Goal: Transaction & Acquisition: Book appointment/travel/reservation

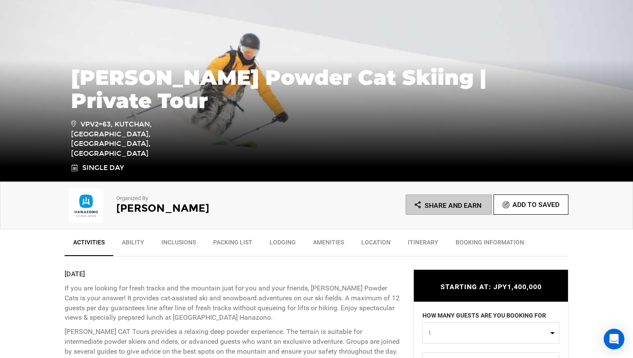
scroll to position [260, 0]
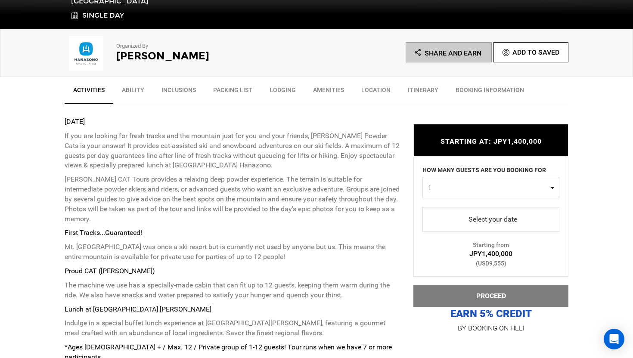
click at [478, 180] on button "1" at bounding box center [490, 188] width 137 height 22
click at [439, 255] on link "12" at bounding box center [491, 257] width 136 height 15
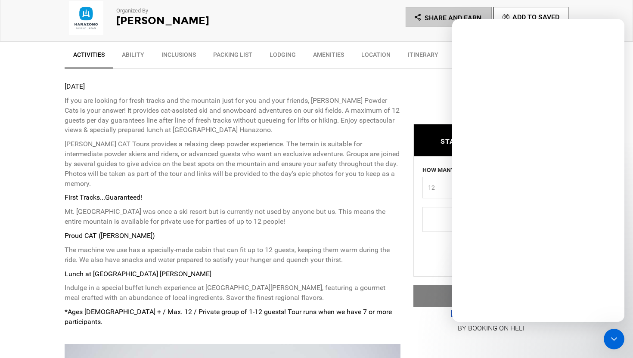
scroll to position [0, 0]
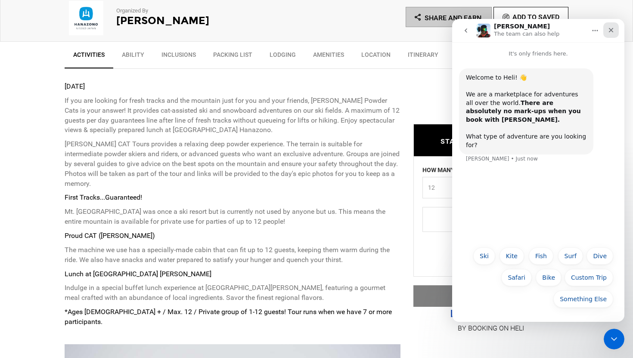
click at [612, 26] on div "Close" at bounding box center [610, 29] width 15 height 15
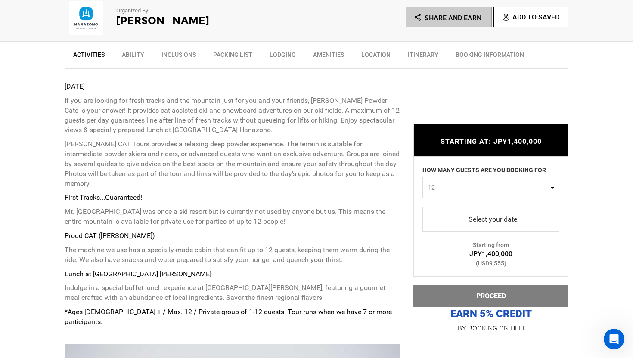
click at [499, 188] on span "12" at bounding box center [488, 187] width 120 height 9
click at [435, 204] on link "1" at bounding box center [491, 205] width 136 height 15
click at [459, 186] on span "1" at bounding box center [488, 187] width 120 height 9
click at [429, 254] on span "12" at bounding box center [430, 255] width 7 height 9
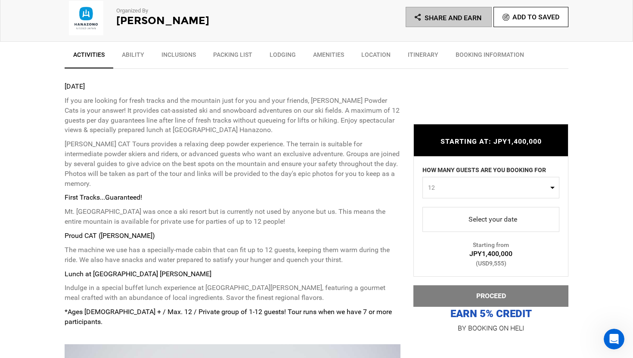
click at [452, 192] on span "12" at bounding box center [488, 187] width 120 height 9
click at [437, 229] on link "10" at bounding box center [491, 223] width 136 height 15
click at [455, 186] on span "10" at bounding box center [488, 187] width 120 height 9
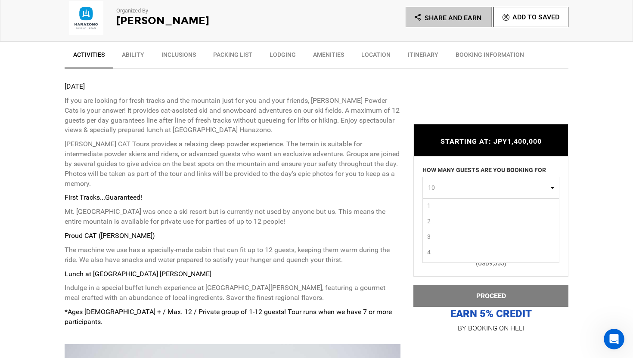
click at [446, 211] on link "1" at bounding box center [491, 205] width 136 height 15
click at [447, 191] on span "1" at bounding box center [488, 187] width 120 height 9
click at [437, 254] on link "12" at bounding box center [491, 255] width 136 height 15
click at [453, 190] on span "12" at bounding box center [488, 187] width 120 height 9
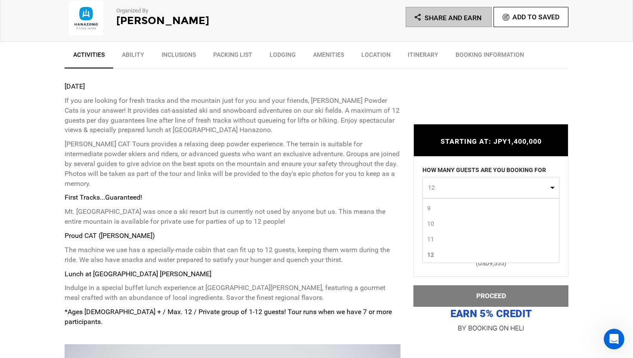
scroll to position [0, 0]
click at [443, 207] on link "1" at bounding box center [491, 205] width 136 height 15
click at [453, 187] on span "1" at bounding box center [488, 187] width 120 height 9
click at [439, 254] on link "12" at bounding box center [491, 255] width 136 height 15
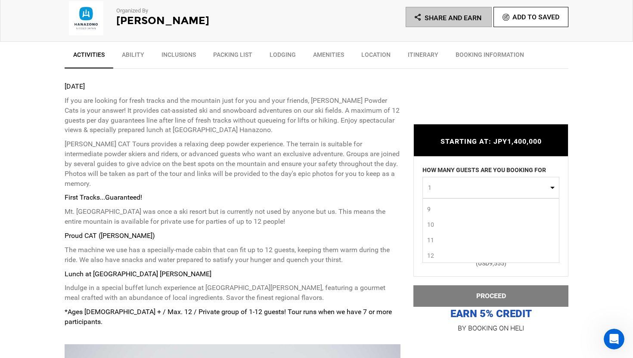
select select "12"
click at [458, 191] on span "12" at bounding box center [488, 187] width 120 height 9
click at [406, 214] on div "STARTING AT: JPY1,400,000 STARTING AT: JPY1,400,000 HOW MANY GUESTS ARE YOU BOO…" at bounding box center [484, 222] width 168 height 223
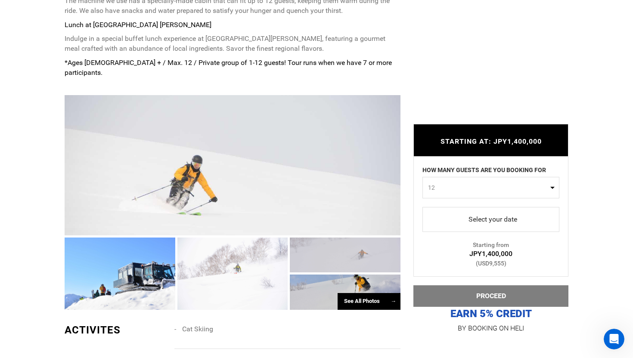
scroll to position [634, 0]
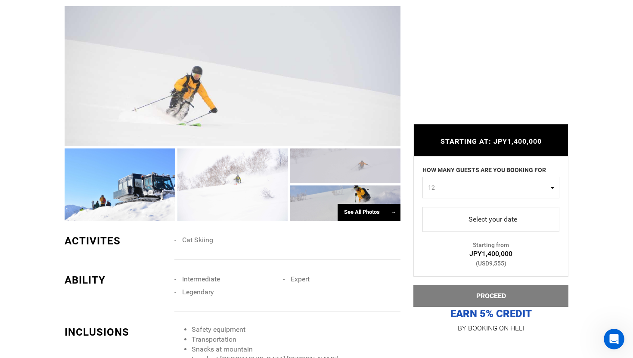
click at [313, 81] on div at bounding box center [233, 76] width 336 height 140
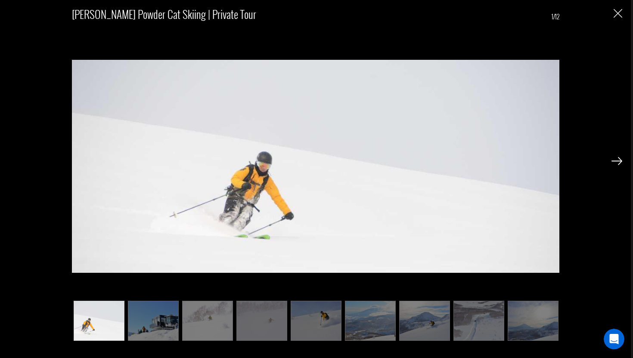
click at [620, 162] on img at bounding box center [616, 161] width 11 height 8
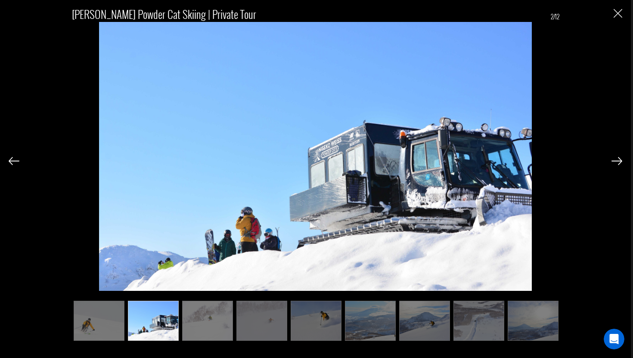
click at [620, 162] on img at bounding box center [616, 161] width 11 height 8
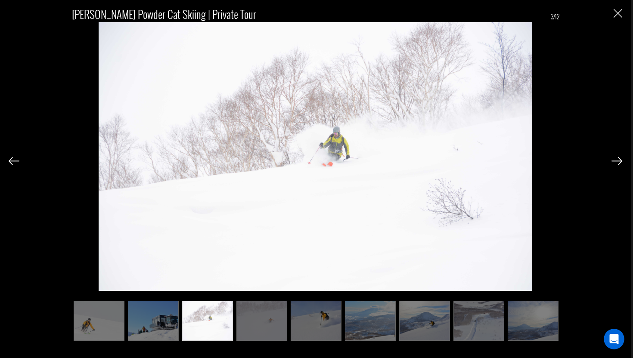
click at [620, 162] on img at bounding box center [616, 161] width 11 height 8
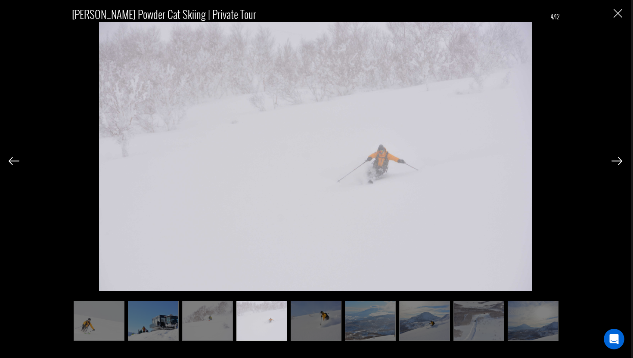
click at [620, 162] on img at bounding box center [616, 161] width 11 height 8
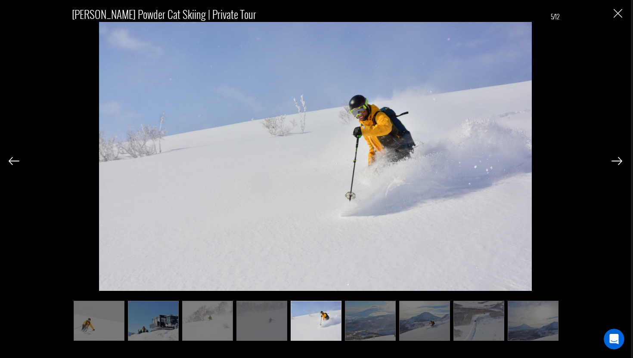
click at [620, 162] on img at bounding box center [616, 161] width 11 height 8
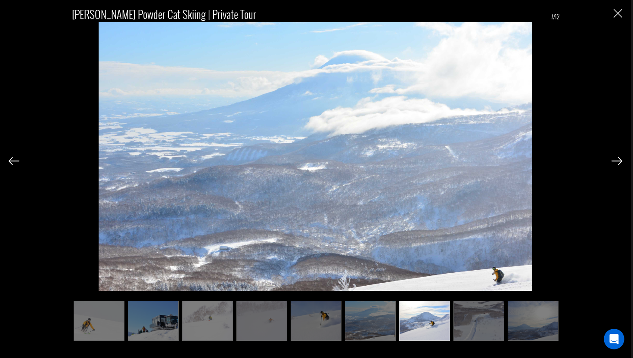
click at [620, 162] on img at bounding box center [616, 161] width 11 height 8
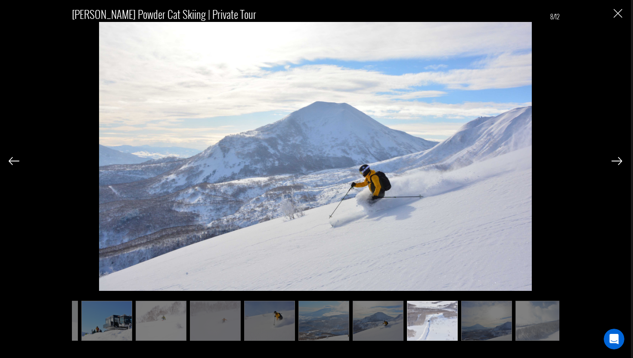
click at [620, 162] on img at bounding box center [616, 161] width 11 height 8
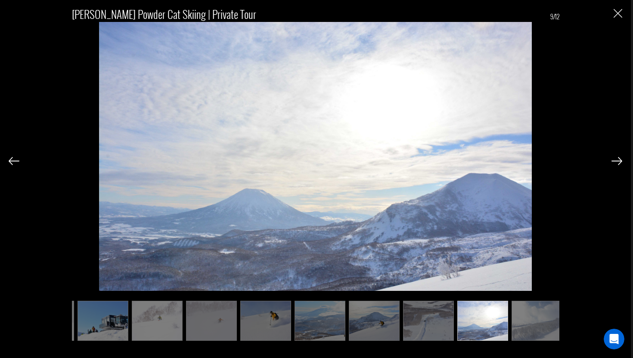
click at [620, 162] on img at bounding box center [616, 161] width 11 height 8
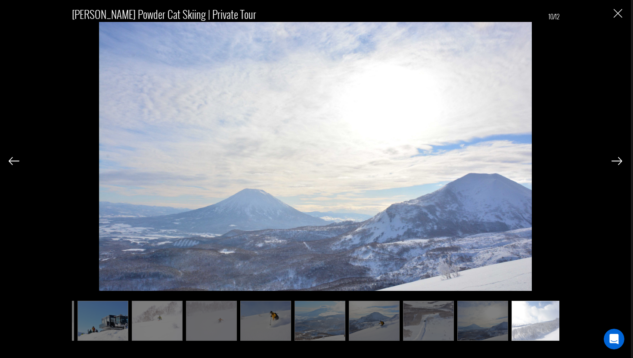
click at [620, 162] on img at bounding box center [616, 161] width 11 height 8
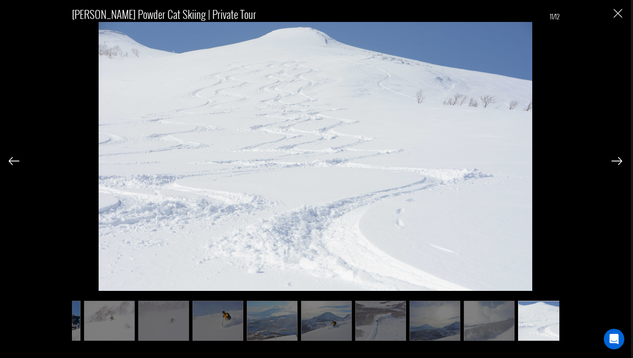
click at [620, 162] on img at bounding box center [616, 161] width 11 height 8
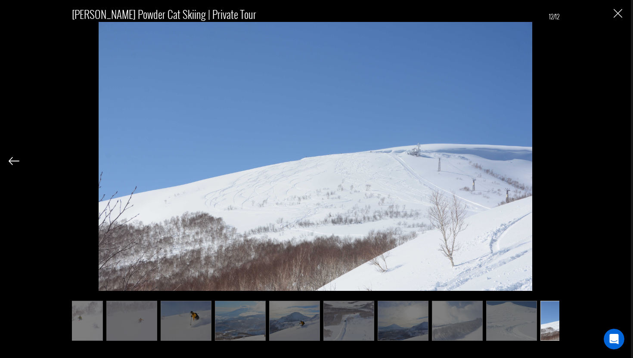
click at [620, 162] on div "Weiss Powder Cat Skiing | Private Tour 12/12" at bounding box center [316, 170] width 614 height 340
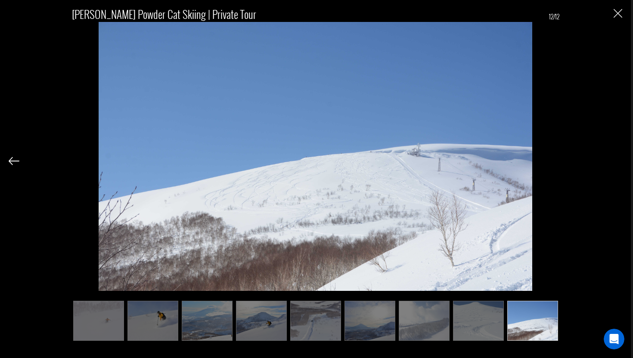
scroll to position [0, 163]
click at [620, 162] on div "Weiss Powder Cat Skiing | Private Tour 12/12" at bounding box center [316, 170] width 614 height 340
click at [479, 331] on img at bounding box center [478, 321] width 51 height 40
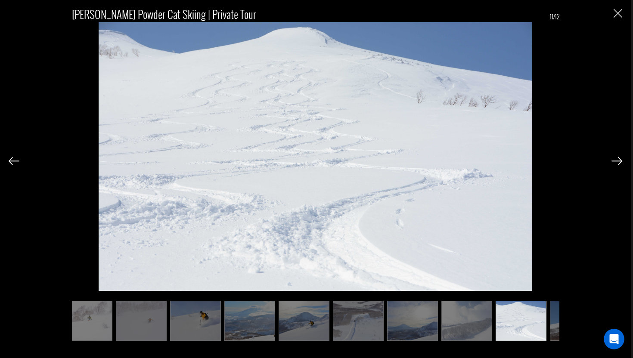
click at [522, 323] on img at bounding box center [521, 321] width 51 height 40
click at [618, 10] on img "Close" at bounding box center [618, 13] width 9 height 9
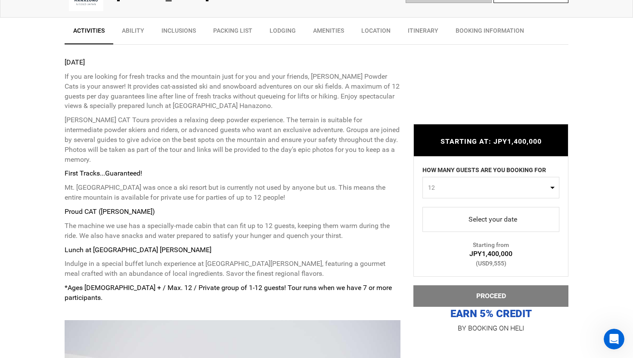
scroll to position [322, 0]
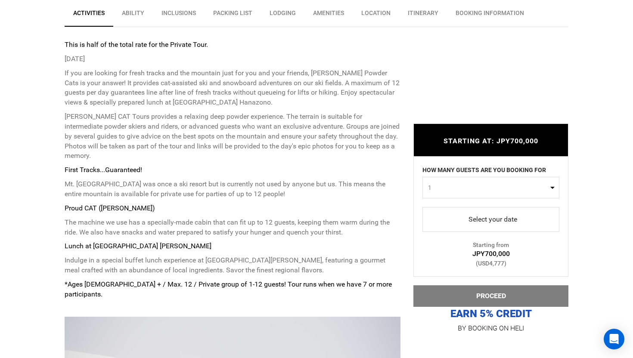
scroll to position [346, 0]
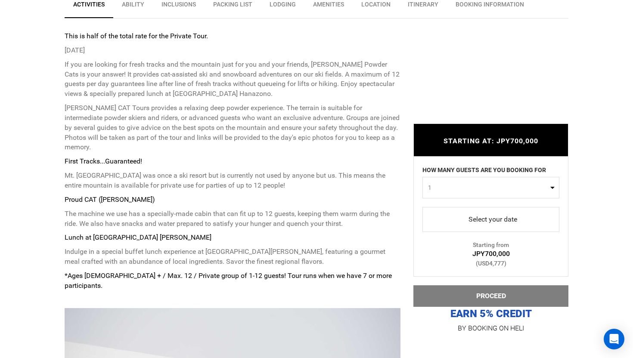
click at [508, 190] on span "1" at bounding box center [488, 187] width 120 height 9
click at [439, 254] on link "6" at bounding box center [491, 257] width 136 height 15
click at [471, 190] on span "6" at bounding box center [488, 187] width 120 height 9
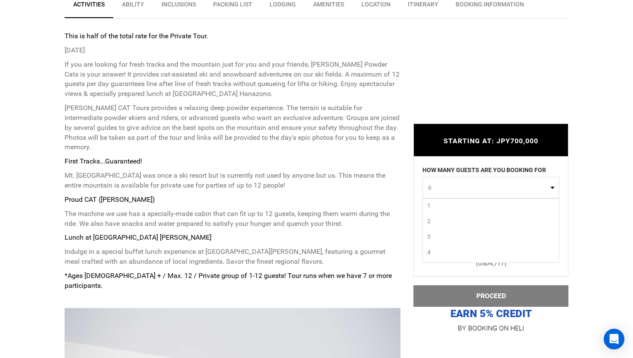
click at [443, 207] on link "1" at bounding box center [491, 205] width 136 height 15
click at [445, 188] on span "1" at bounding box center [488, 187] width 120 height 9
click at [438, 257] on link "6" at bounding box center [491, 255] width 136 height 15
click at [467, 187] on span "6" at bounding box center [488, 187] width 120 height 9
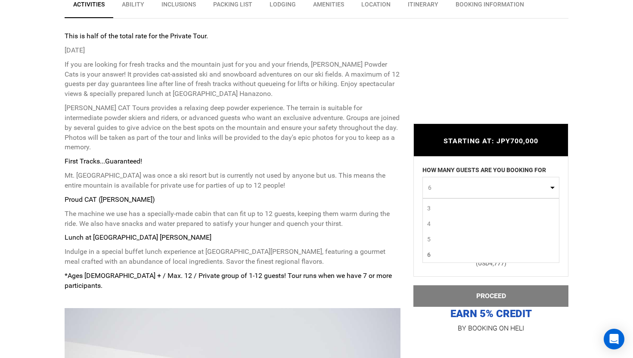
scroll to position [0, 0]
click at [445, 208] on link "1" at bounding box center [491, 205] width 136 height 15
click at [453, 185] on span "1" at bounding box center [488, 187] width 120 height 9
click at [436, 257] on link "6" at bounding box center [491, 255] width 136 height 15
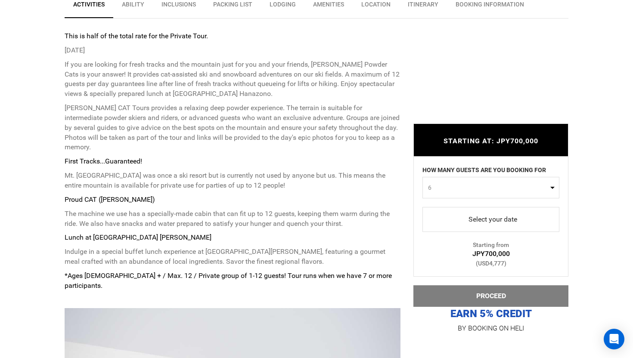
click at [464, 184] on span "6" at bounding box center [488, 187] width 120 height 9
click at [441, 205] on link "1" at bounding box center [491, 205] width 136 height 15
click at [453, 190] on span "1" at bounding box center [488, 187] width 120 height 9
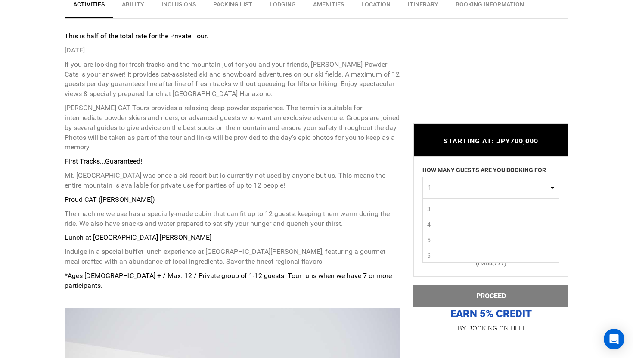
click at [434, 256] on link "6" at bounding box center [491, 255] width 136 height 15
select select "6"
click at [462, 217] on span "select" at bounding box center [490, 220] width 123 height 14
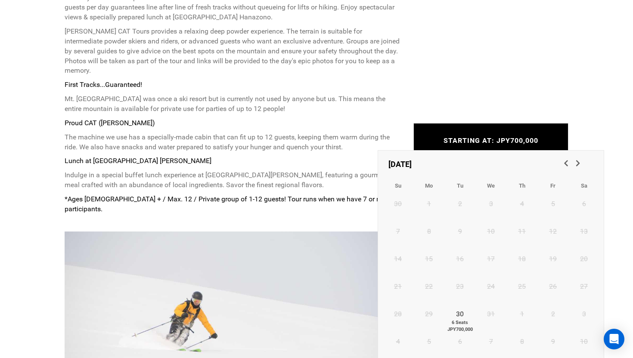
scroll to position [431, 0]
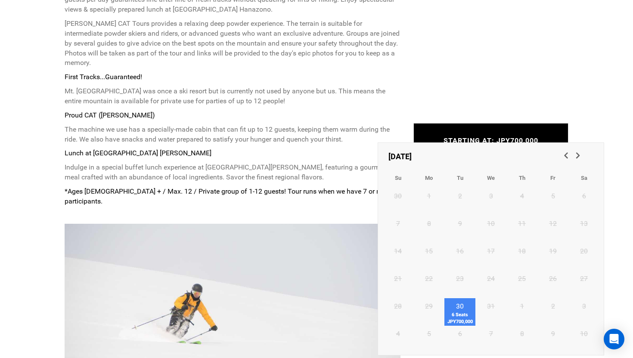
click at [454, 314] on span "6 Seats JPY700,000" at bounding box center [459, 318] width 31 height 13
type input "[DATE]"
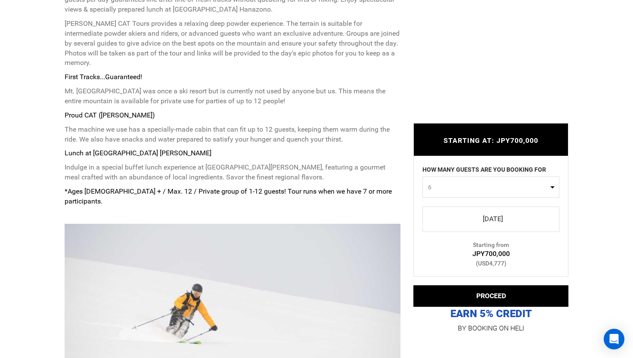
click at [452, 182] on button "6" at bounding box center [490, 188] width 137 height 22
click at [434, 224] on link "4" at bounding box center [491, 223] width 136 height 15
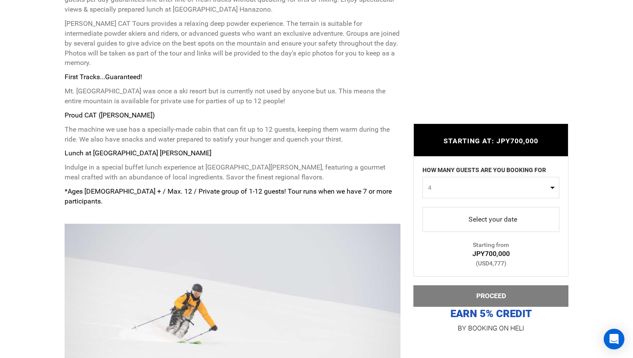
click at [451, 185] on span "4" at bounding box center [488, 187] width 120 height 9
click at [434, 253] on link "6" at bounding box center [491, 254] width 136 height 15
select select "6"
click at [471, 214] on span "select" at bounding box center [490, 220] width 123 height 14
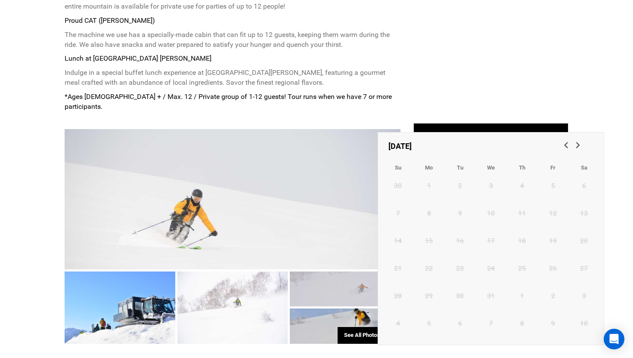
scroll to position [546, 0]
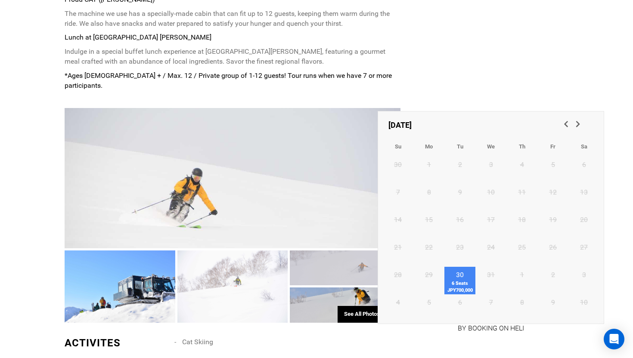
click at [455, 279] on link "30 6 Seats JPY700,000" at bounding box center [459, 281] width 31 height 28
type input "[DATE]"
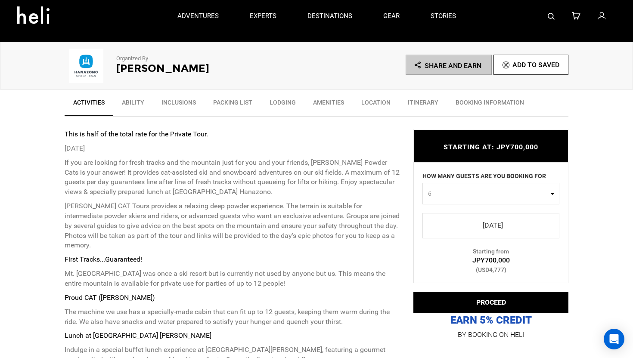
scroll to position [223, 0]
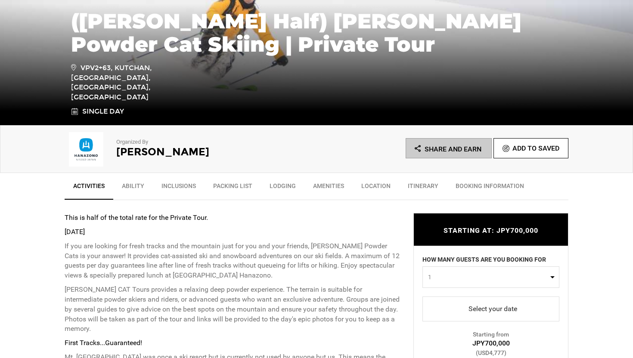
scroll to position [345, 0]
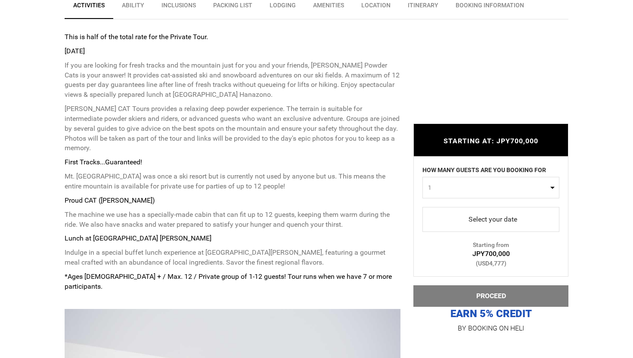
click at [444, 187] on span "1" at bounding box center [488, 187] width 120 height 9
click at [432, 255] on link "6" at bounding box center [491, 257] width 136 height 15
select select "6"
click at [460, 222] on span "select" at bounding box center [490, 220] width 123 height 14
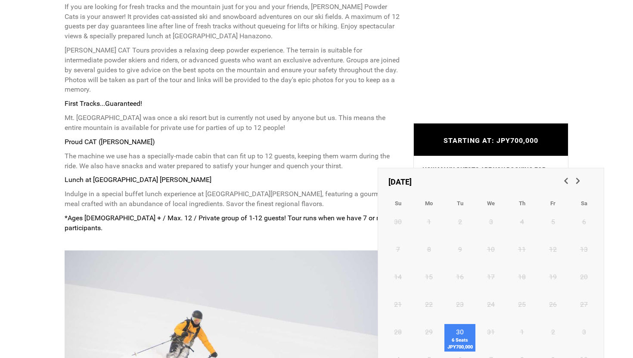
scroll to position [487, 0]
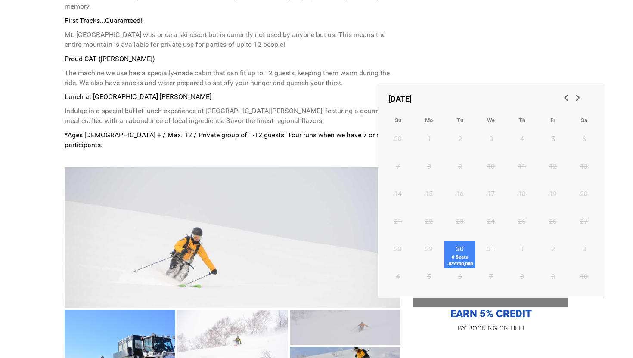
click at [455, 256] on span "6 Seats JPY700,000" at bounding box center [459, 260] width 31 height 13
type input "[DATE]"
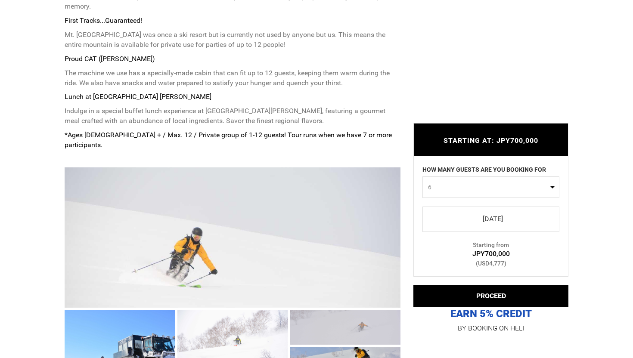
click at [407, 134] on div "STARTING AT: JPY700,000 STARTING AT: JPY700,000 HOW MANY GUESTS ARE YOU BOOKING…" at bounding box center [484, 223] width 168 height 224
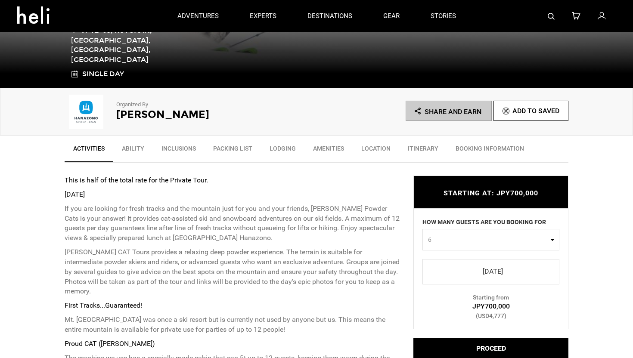
scroll to position [0, 0]
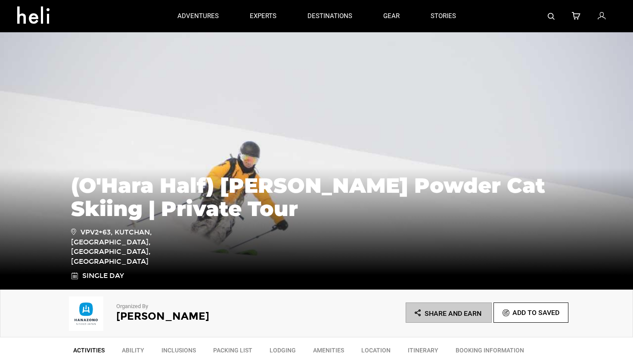
click at [32, 307] on div "Organized By [PERSON_NAME] Share and Earn Add To Saved" at bounding box center [316, 314] width 633 height 48
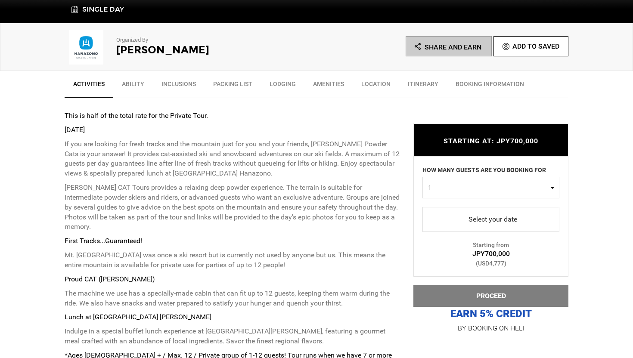
scroll to position [337, 0]
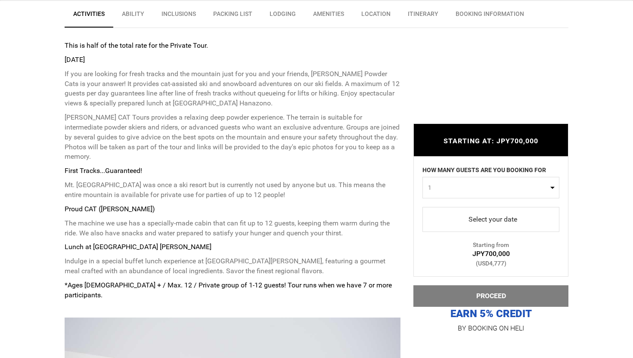
click at [493, 189] on span "1" at bounding box center [488, 187] width 120 height 9
click at [435, 255] on link "6" at bounding box center [491, 257] width 136 height 15
select select "6"
click at [478, 219] on span "select" at bounding box center [490, 220] width 123 height 14
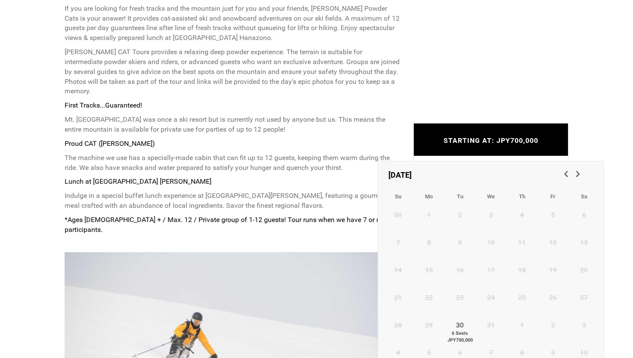
scroll to position [405, 0]
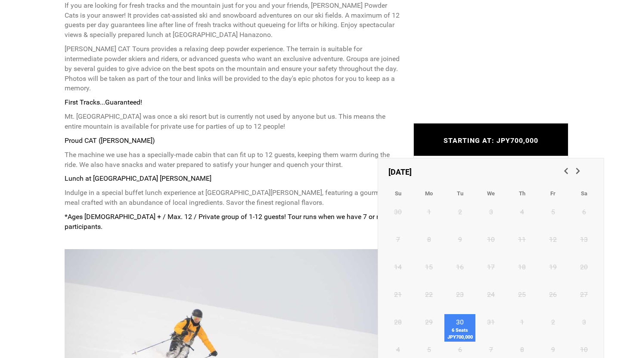
click at [459, 325] on link "30 6 Seats JPY700,000" at bounding box center [459, 328] width 31 height 28
type input "[DATE]"
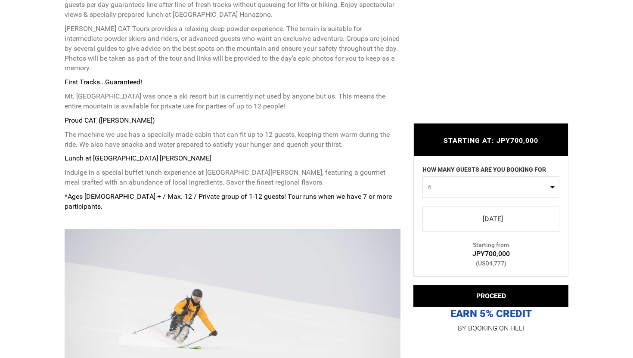
scroll to position [429, 0]
